Goal: Navigation & Orientation: Find specific page/section

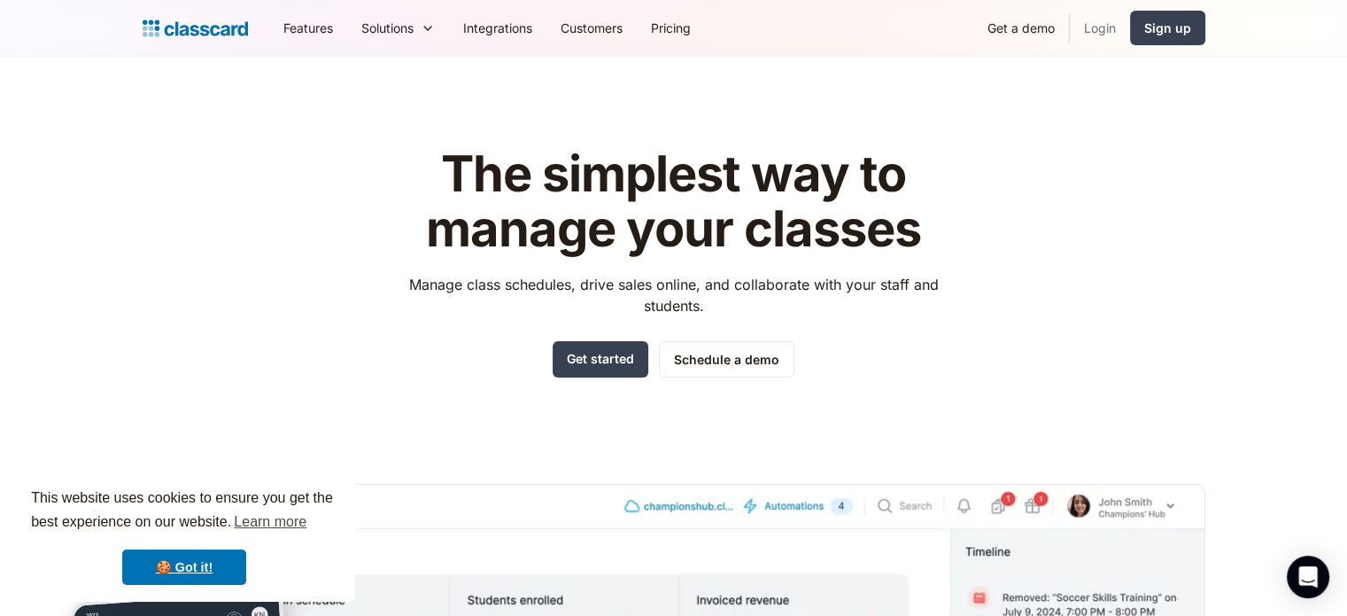
click at [1111, 30] on link "Login" at bounding box center [1100, 28] width 60 height 40
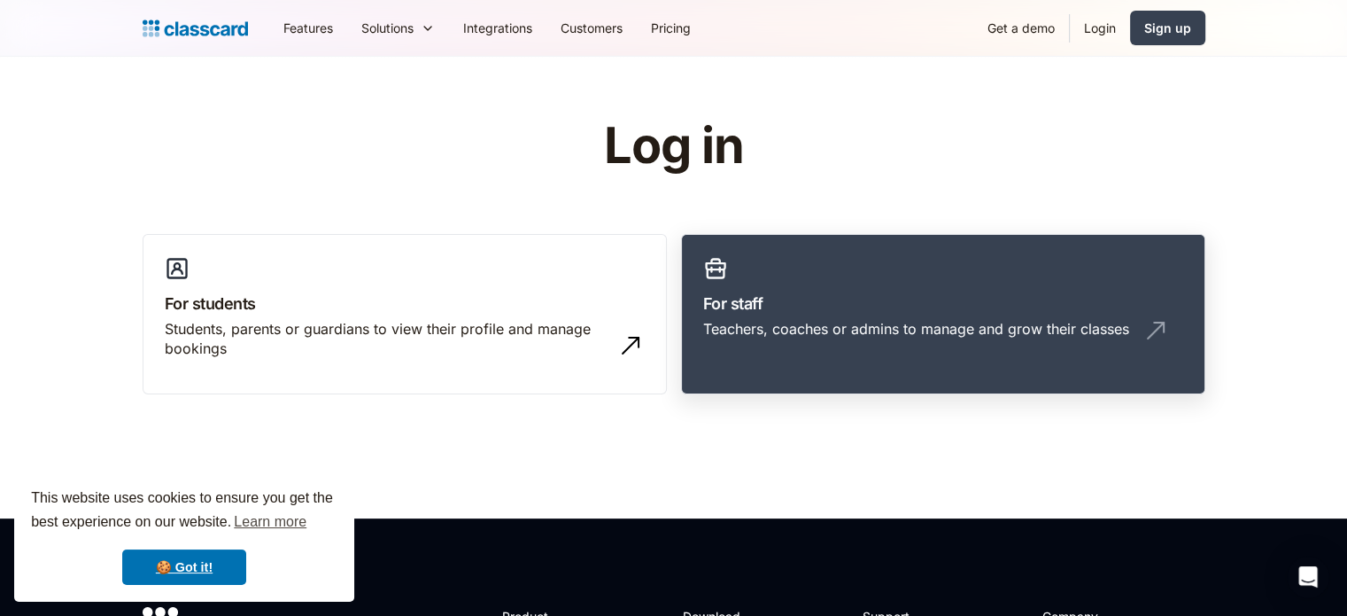
click at [752, 293] on h3 "For staff" at bounding box center [943, 303] width 480 height 24
